Goal: Find specific page/section: Find specific page/section

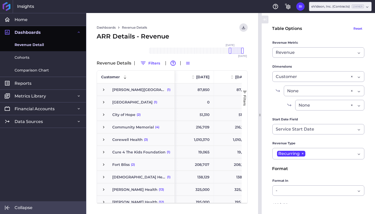
click at [27, 206] on span "Collapse" at bounding box center [24, 207] width 18 height 5
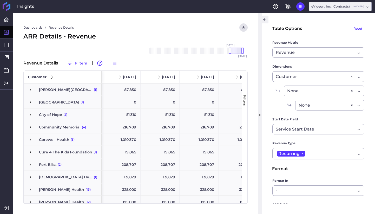
click at [267, 18] on icon "button" at bounding box center [264, 19] width 5 height 6
